Goal: Transaction & Acquisition: Purchase product/service

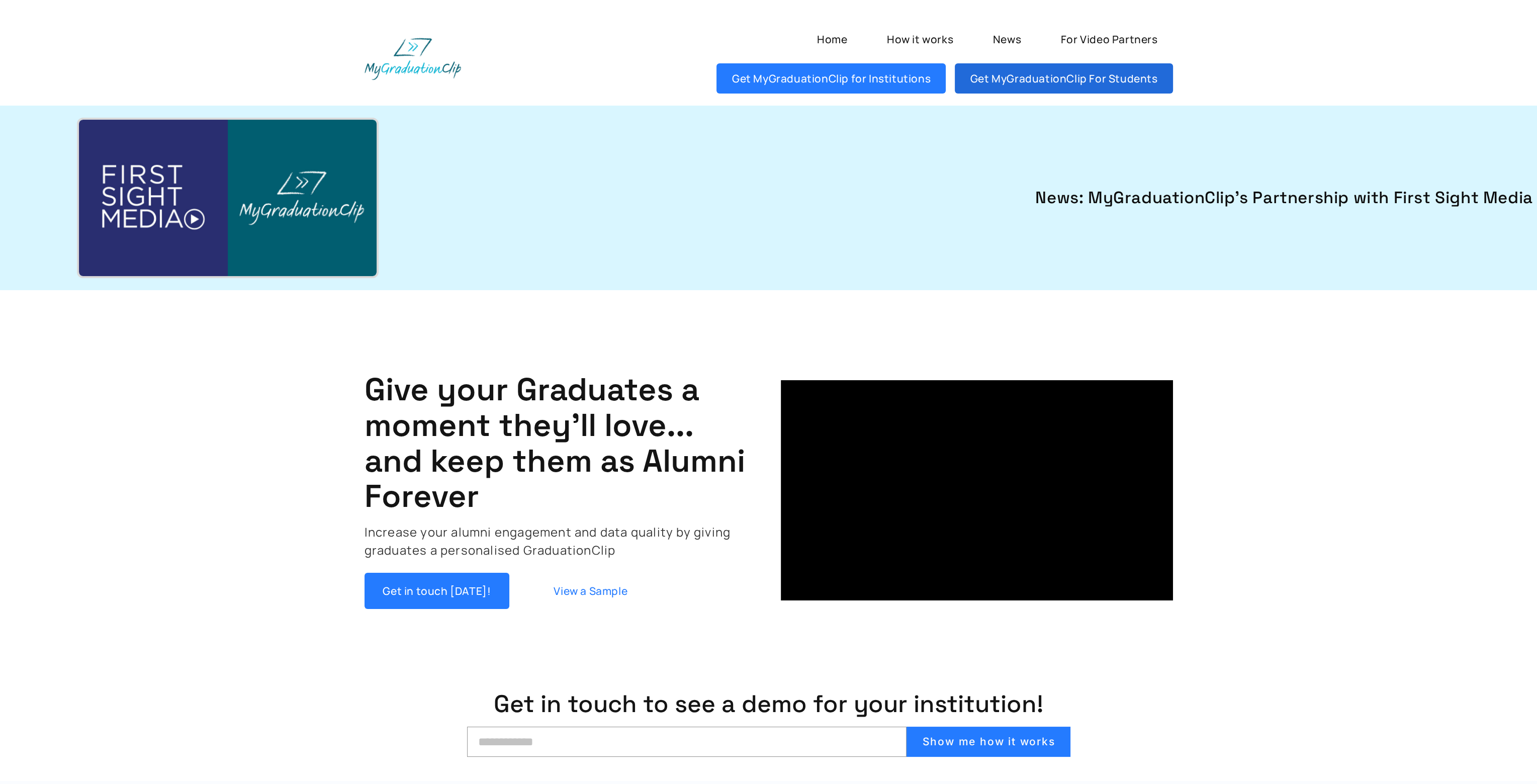
click at [986, 75] on link "Get MyGraduationClip For Students" at bounding box center [1063, 78] width 218 height 30
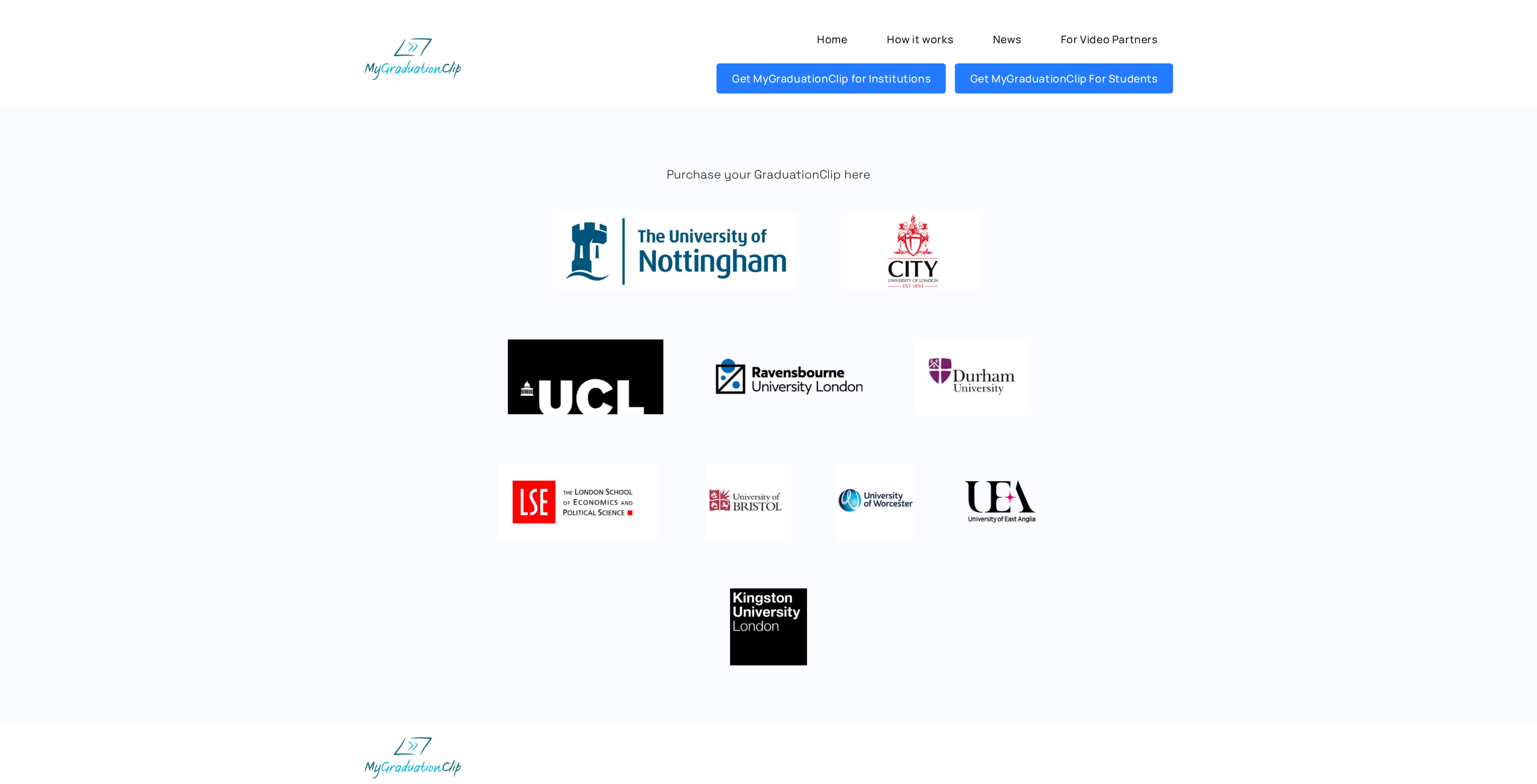
click at [919, 253] on img at bounding box center [913, 251] width 137 height 77
click at [970, 373] on img at bounding box center [972, 376] width 116 height 77
click at [961, 380] on img at bounding box center [972, 376] width 116 height 77
click at [994, 494] on img at bounding box center [1000, 501] width 77 height 77
drag, startPoint x: 450, startPoint y: 332, endPoint x: 449, endPoint y: 328, distance: 4.1
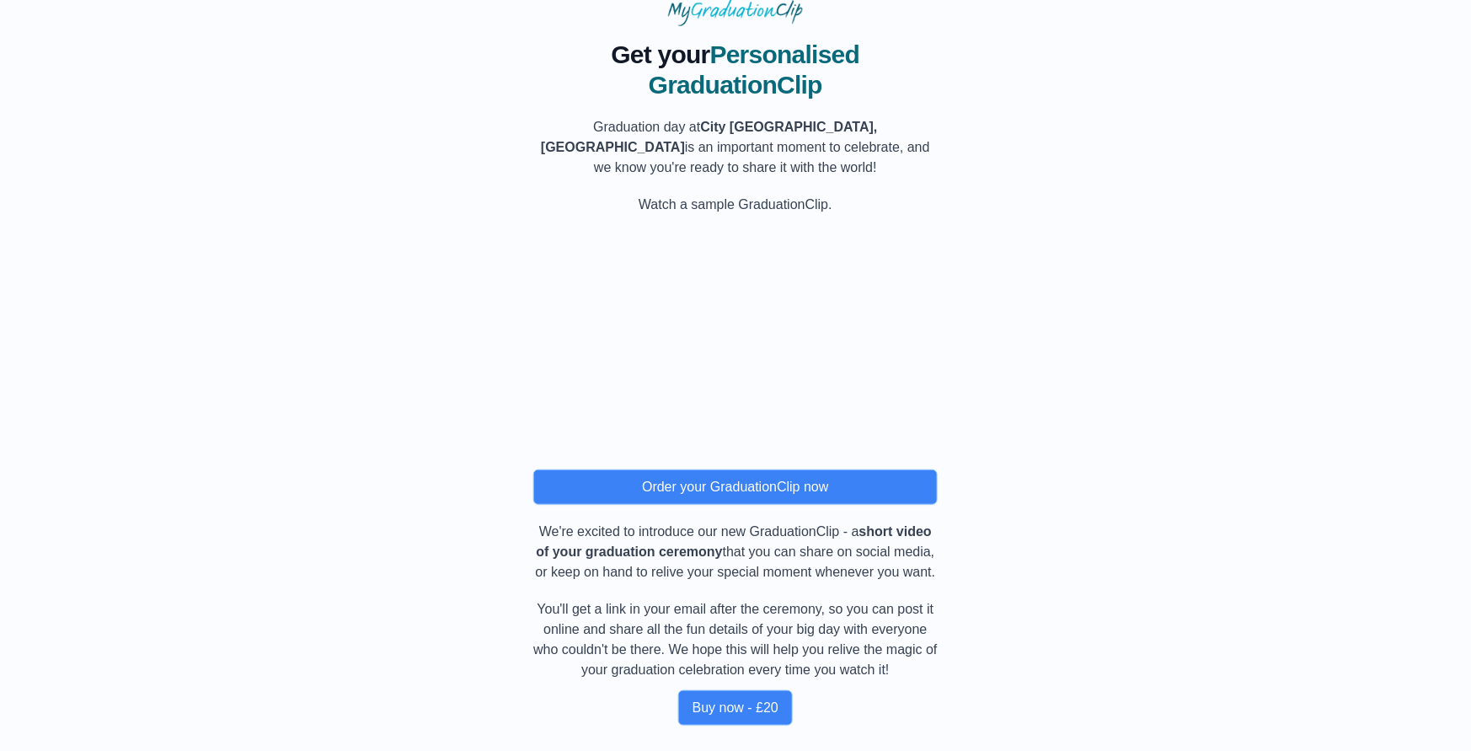
scroll to position [61, 0]
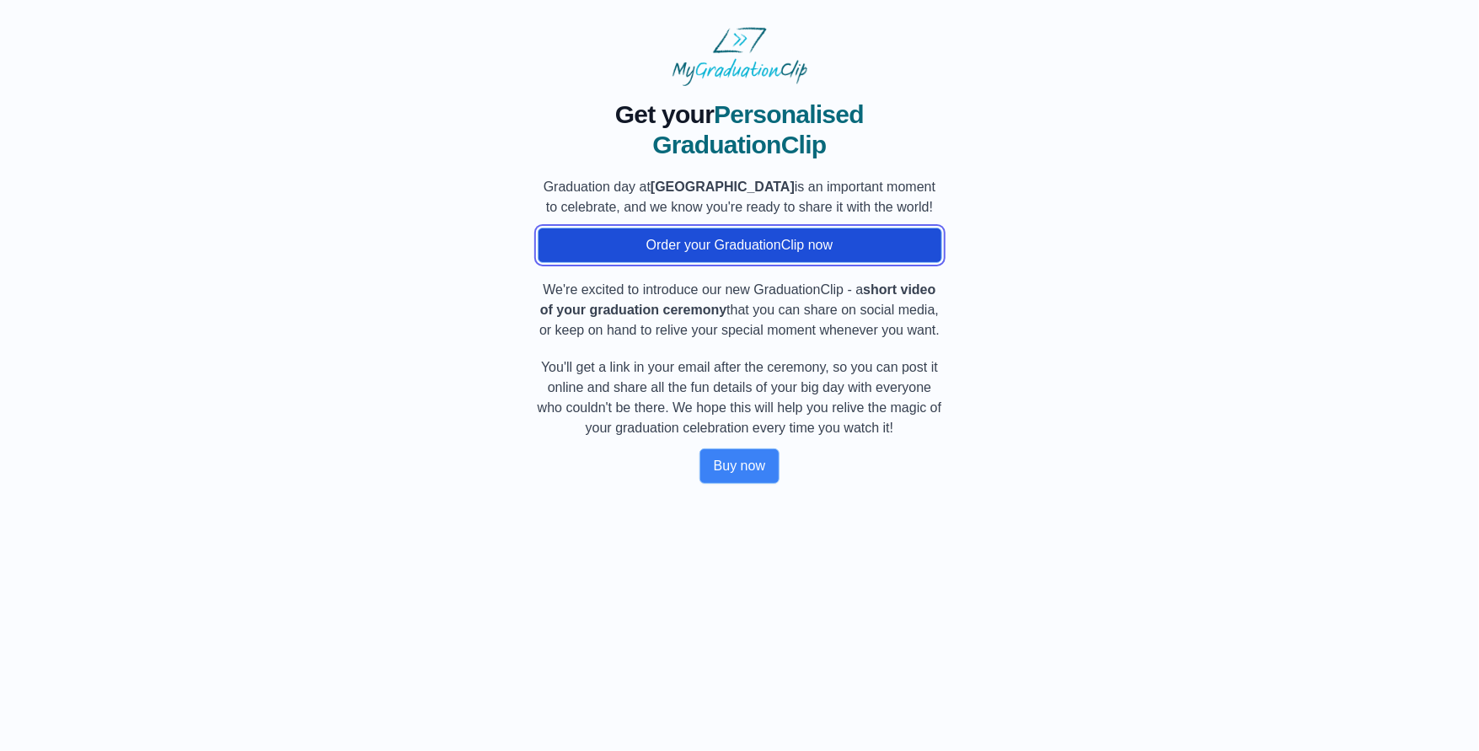
click at [725, 263] on button "Order your GraduationClip now" at bounding box center [740, 245] width 404 height 35
